Goal: Transaction & Acquisition: Purchase product/service

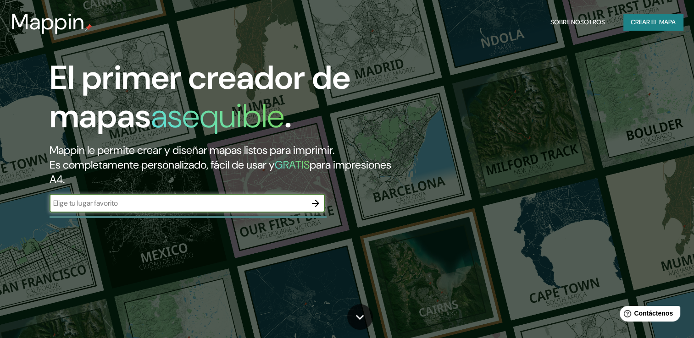
click at [179, 200] on input "text" at bounding box center [178, 203] width 257 height 11
type input "HUANCAYO"
click at [316, 208] on icon "button" at bounding box center [315, 203] width 11 height 11
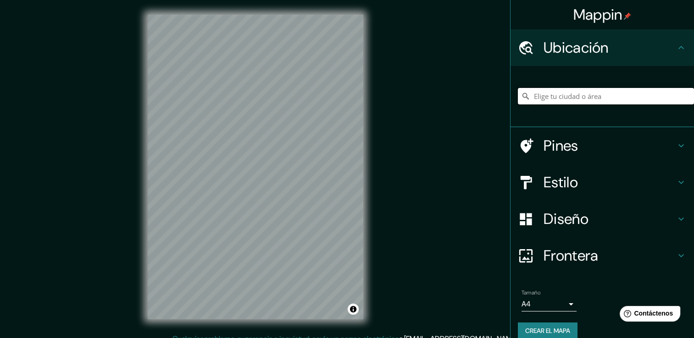
click at [539, 97] on input "Elige tu ciudad o área" at bounding box center [606, 96] width 176 height 17
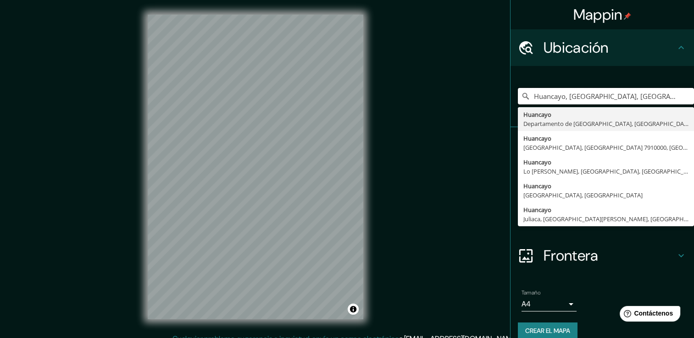
type input "Huancayo, [GEOGRAPHIC_DATA], [GEOGRAPHIC_DATA]"
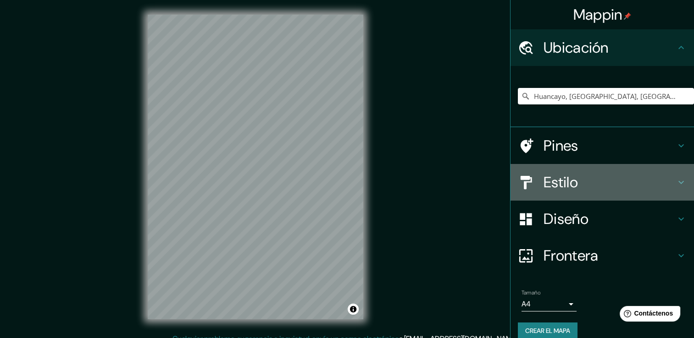
click at [563, 167] on div "Estilo" at bounding box center [601, 182] width 183 height 37
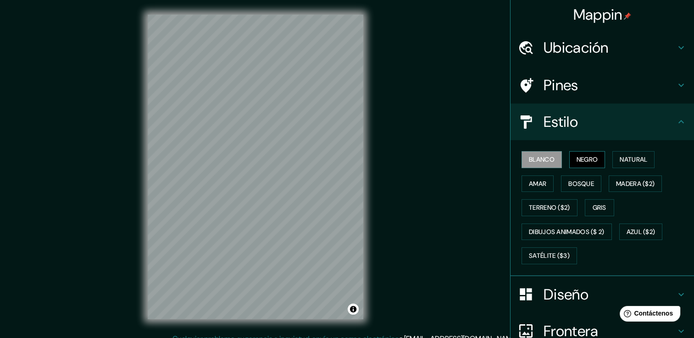
click at [576, 164] on font "Negro" at bounding box center [587, 159] width 22 height 11
click at [620, 162] on font "Natural" at bounding box center [634, 159] width 28 height 11
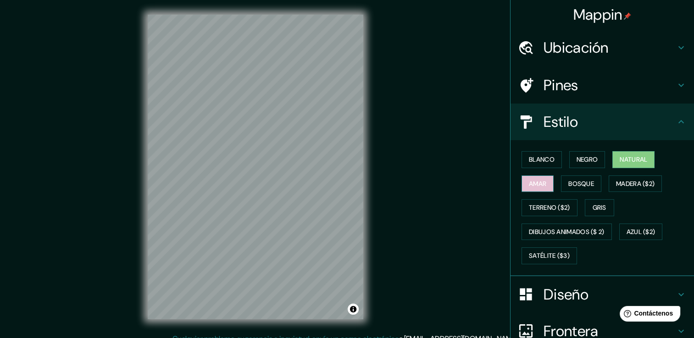
click at [529, 184] on font "Amar" at bounding box center [537, 183] width 17 height 11
click at [578, 179] on font "Bosque" at bounding box center [581, 183] width 26 height 11
click at [583, 182] on font "Bosque" at bounding box center [581, 183] width 26 height 11
click at [613, 157] on button "Natural" at bounding box center [633, 159] width 42 height 17
click at [565, 286] on h4 "Diseño" at bounding box center [609, 295] width 132 height 18
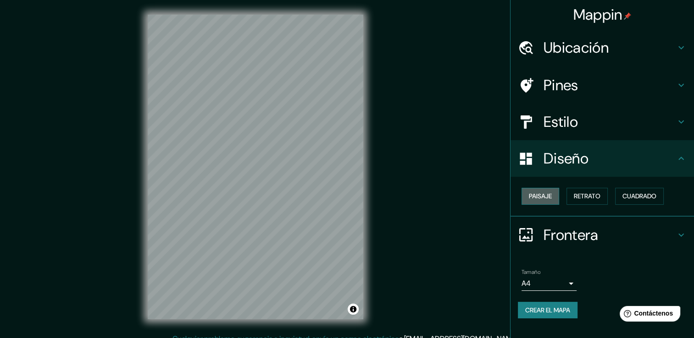
click at [537, 190] on button "Paisaje" at bounding box center [540, 196] width 38 height 17
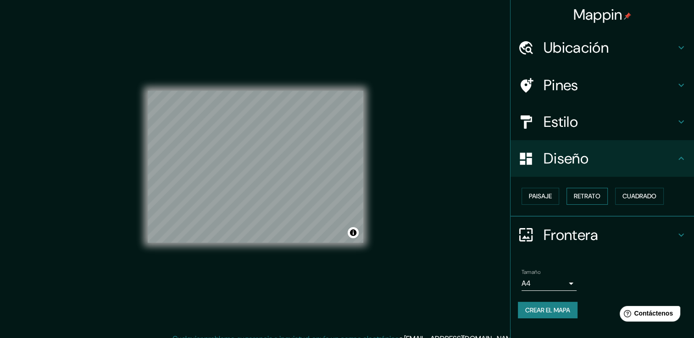
click at [580, 195] on font "Retrato" at bounding box center [587, 196] width 27 height 11
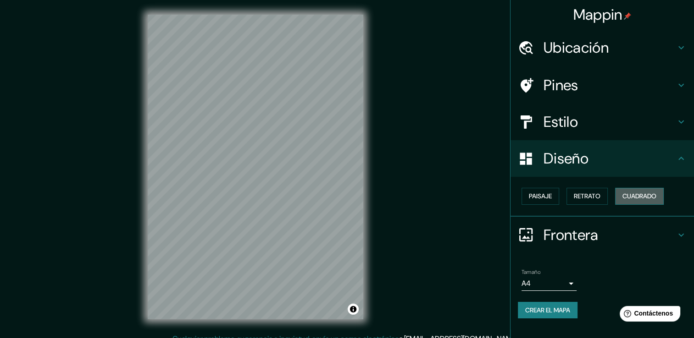
click at [640, 191] on font "Cuadrado" at bounding box center [639, 196] width 34 height 11
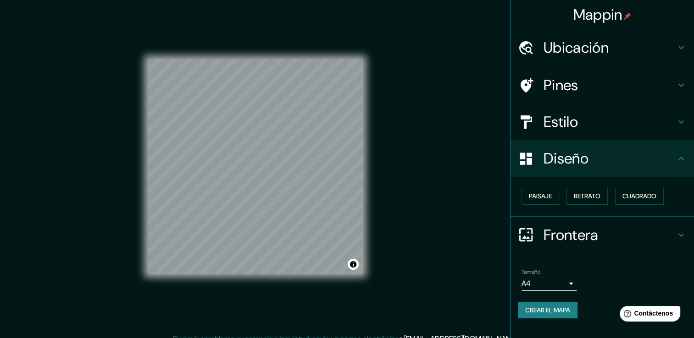
scroll to position [10, 0]
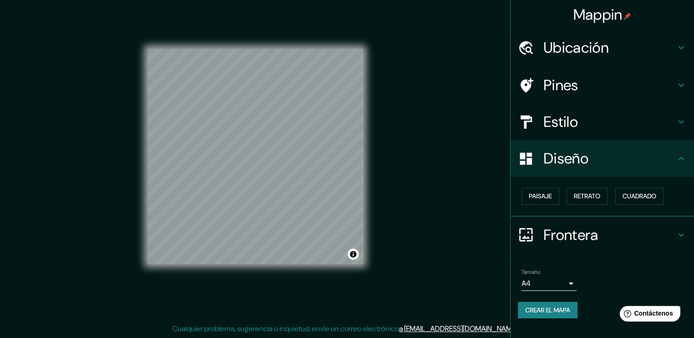
click at [672, 230] on h4 "Frontera" at bounding box center [609, 235] width 132 height 18
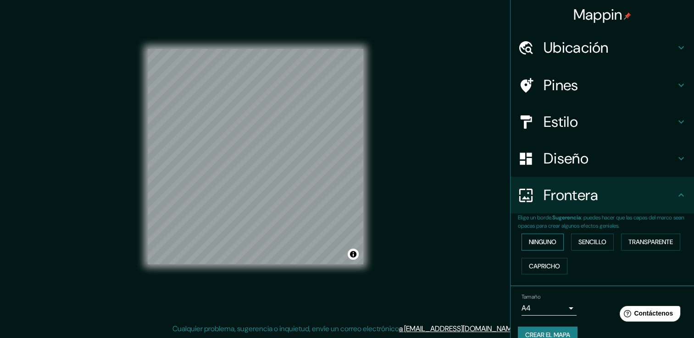
click at [542, 241] on font "Ninguno" at bounding box center [543, 242] width 28 height 11
click at [578, 239] on font "Sencillo" at bounding box center [592, 242] width 28 height 11
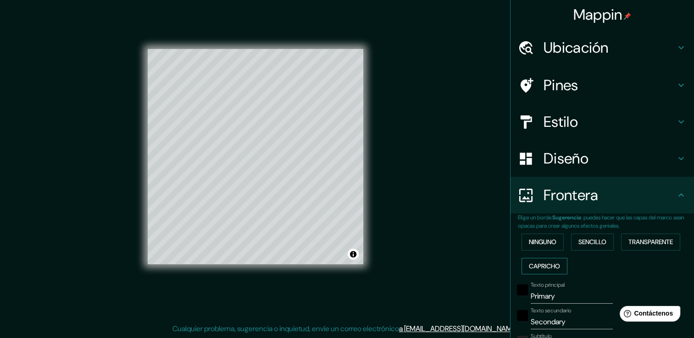
click at [548, 261] on font "Capricho" at bounding box center [544, 266] width 31 height 11
click at [629, 237] on font "Transparente" at bounding box center [650, 242] width 44 height 11
type input "226"
type input "38"
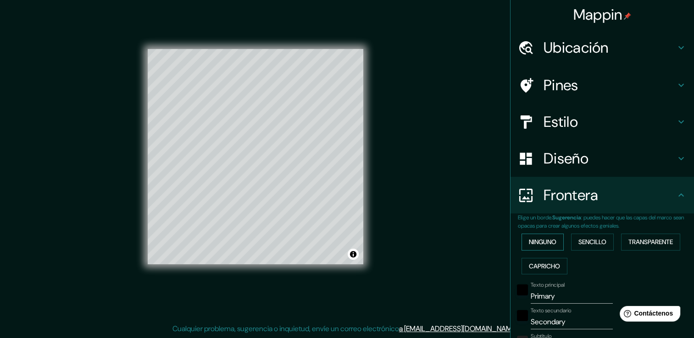
click at [542, 245] on font "Ninguno" at bounding box center [543, 242] width 28 height 11
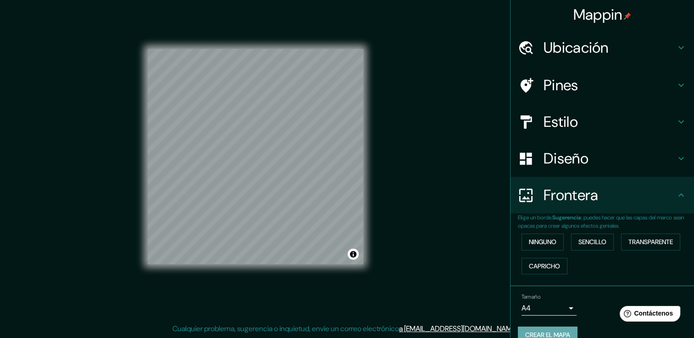
click at [545, 333] on font "Crear el mapa" at bounding box center [547, 335] width 45 height 11
